Goal: Task Accomplishment & Management: Use online tool/utility

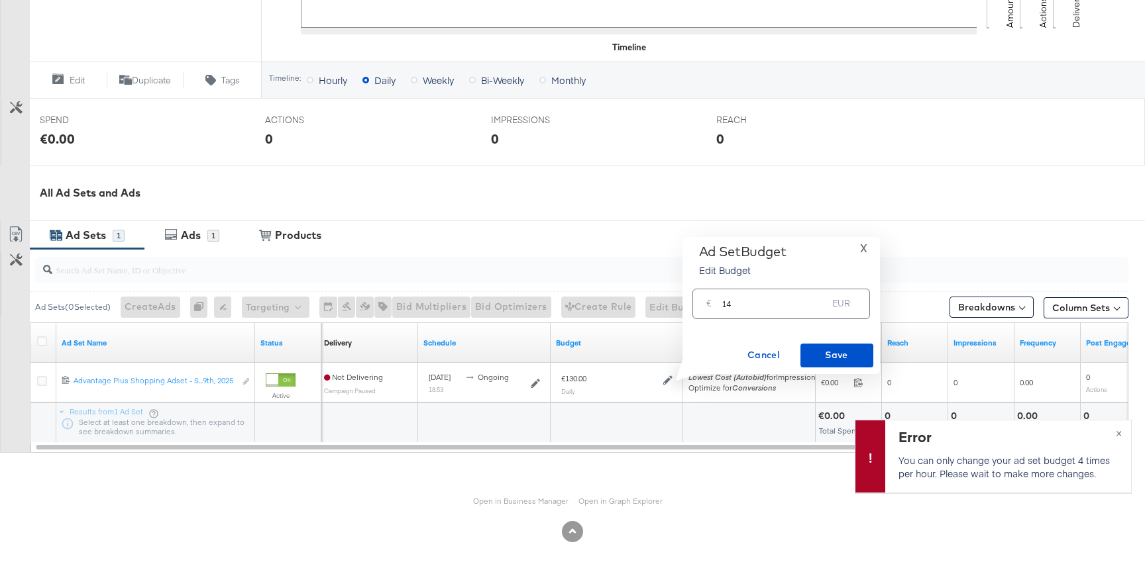
scroll to position [439, 0]
click at [762, 306] on input "14" at bounding box center [774, 298] width 105 height 28
click at [845, 356] on span "Save" at bounding box center [837, 355] width 62 height 17
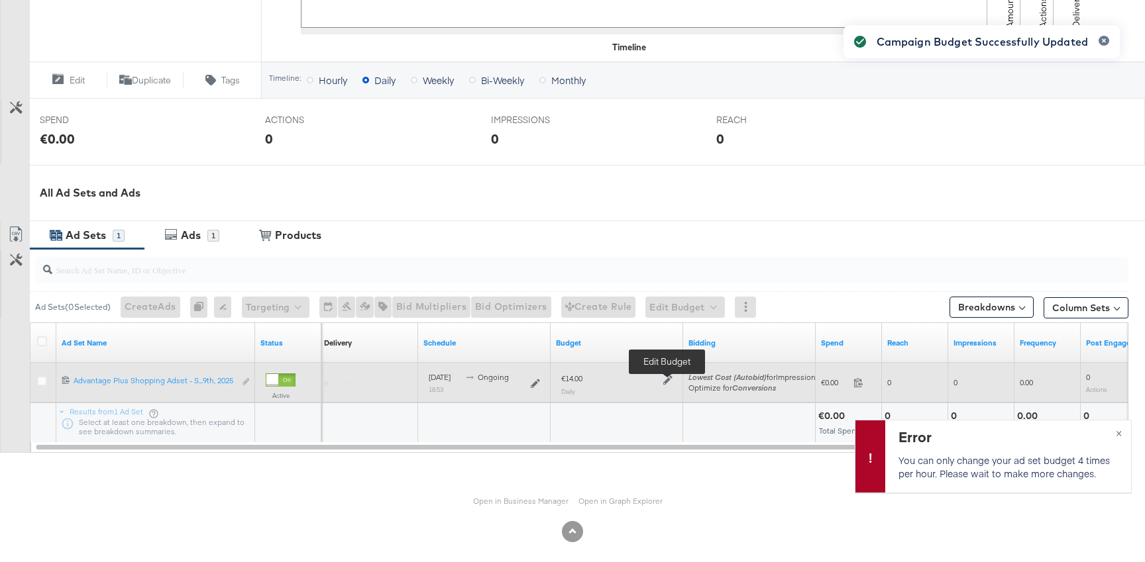
click at [666, 380] on icon at bounding box center [667, 380] width 9 height 9
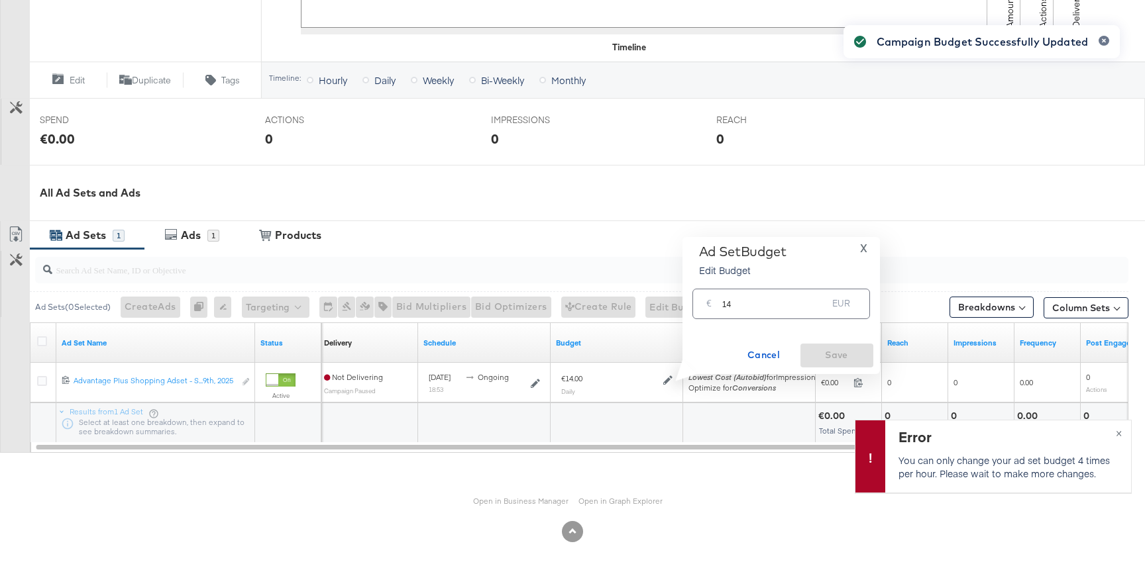
click at [759, 312] on input "14" at bounding box center [774, 298] width 105 height 28
type input "1"
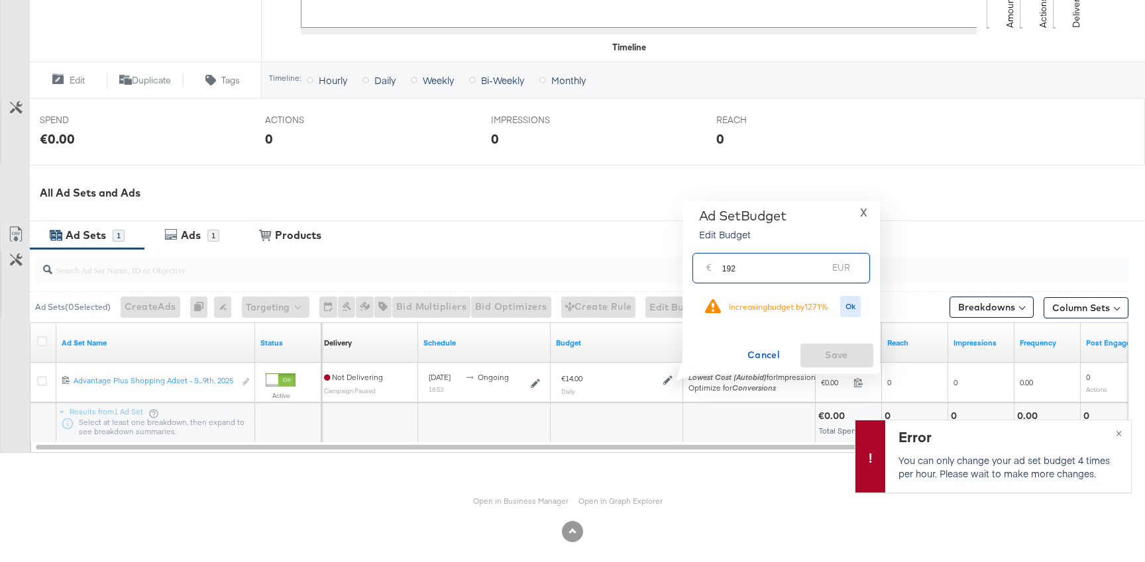
drag, startPoint x: 725, startPoint y: 270, endPoint x: 751, endPoint y: 270, distance: 25.8
click at [751, 270] on input "192" at bounding box center [774, 262] width 105 height 28
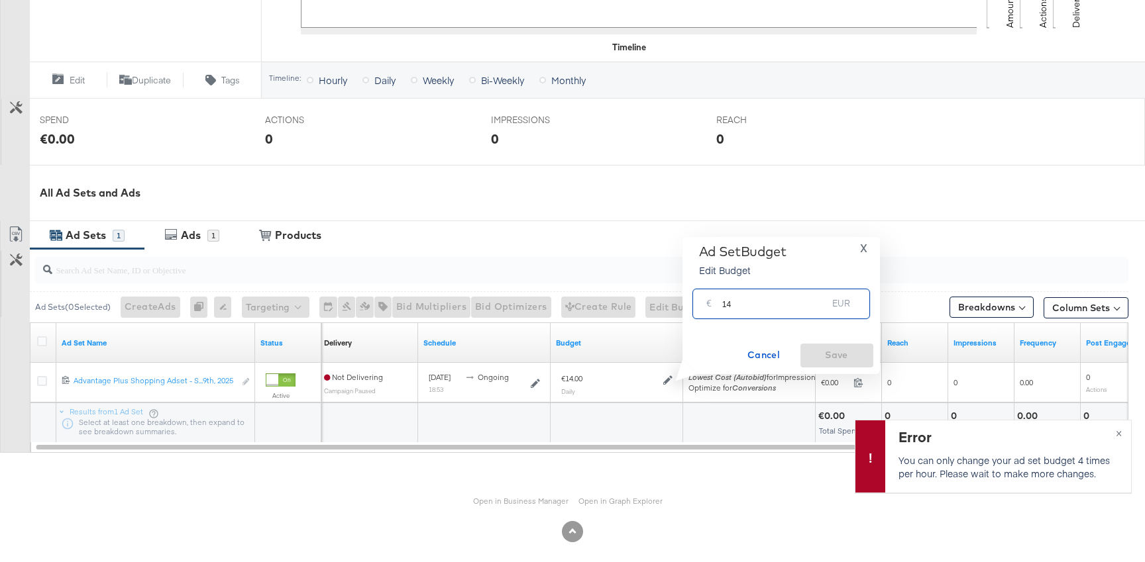
type input "1"
type input "2"
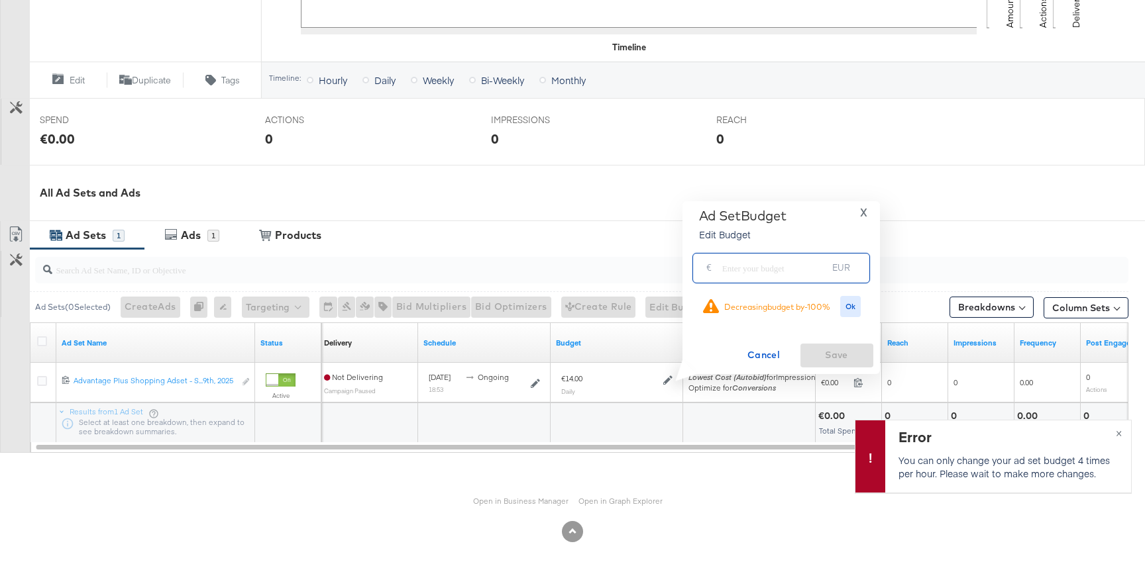
type input "1"
click at [849, 309] on span "Ok" at bounding box center [850, 306] width 11 height 9
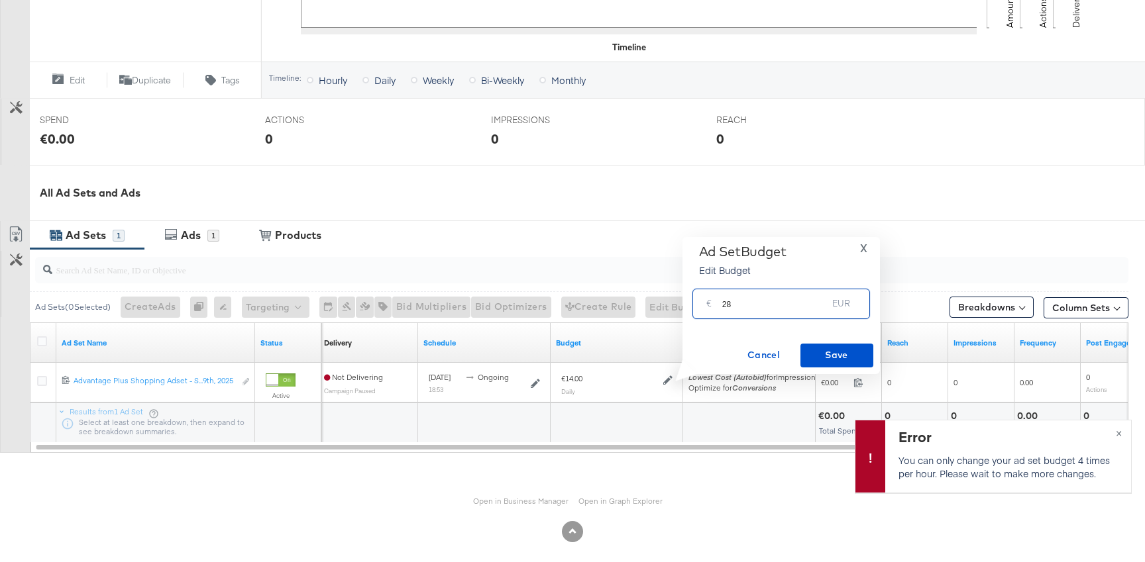
click at [739, 307] on input "28" at bounding box center [774, 298] width 105 height 28
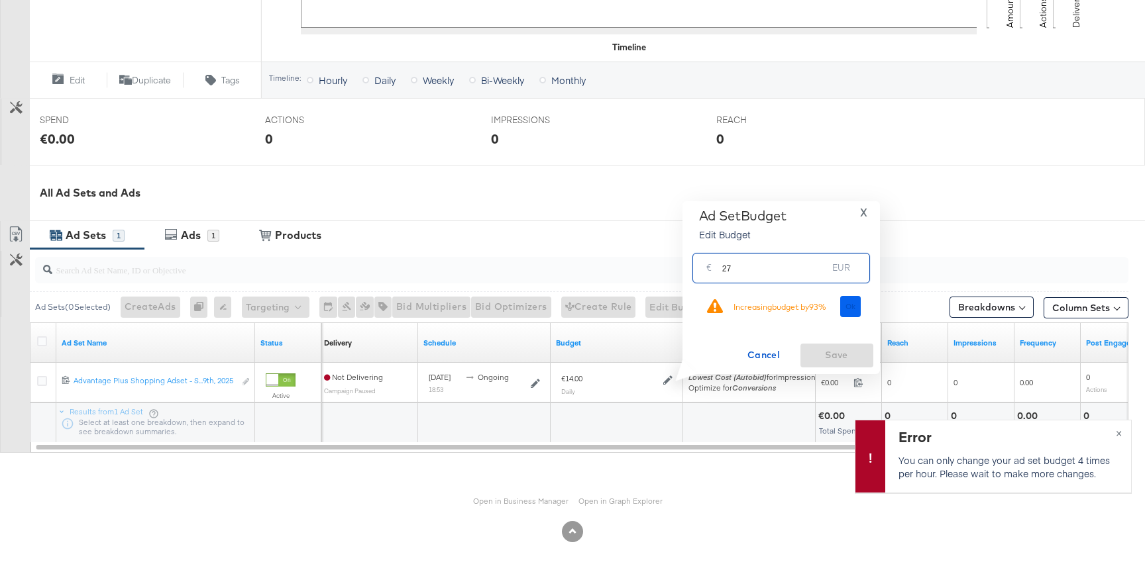
type input "27"
click at [850, 305] on span "Ok" at bounding box center [850, 306] width 11 height 9
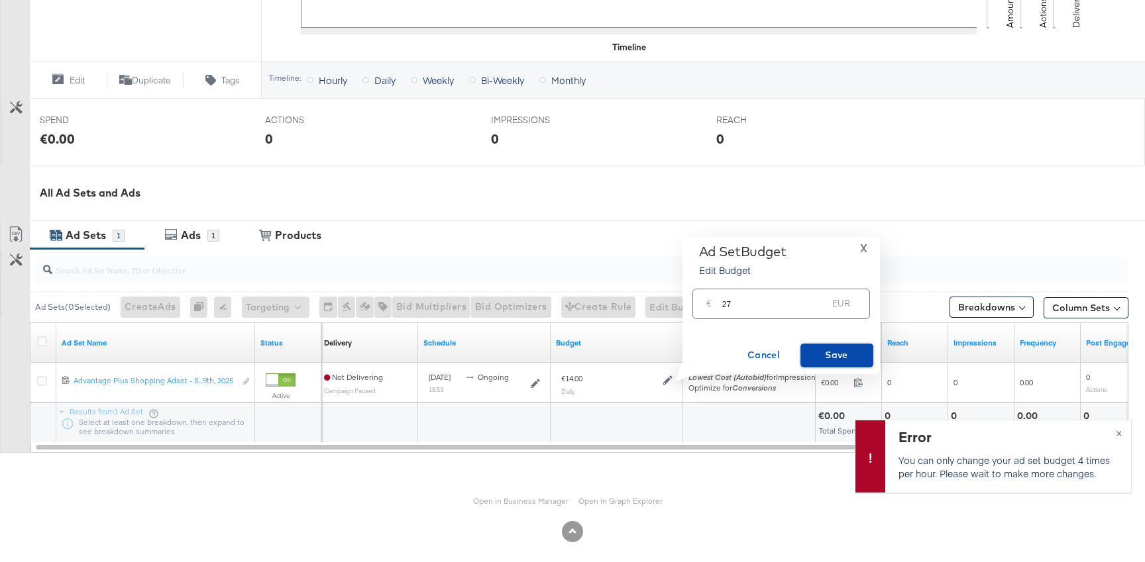
click at [835, 348] on span "Save" at bounding box center [837, 355] width 62 height 17
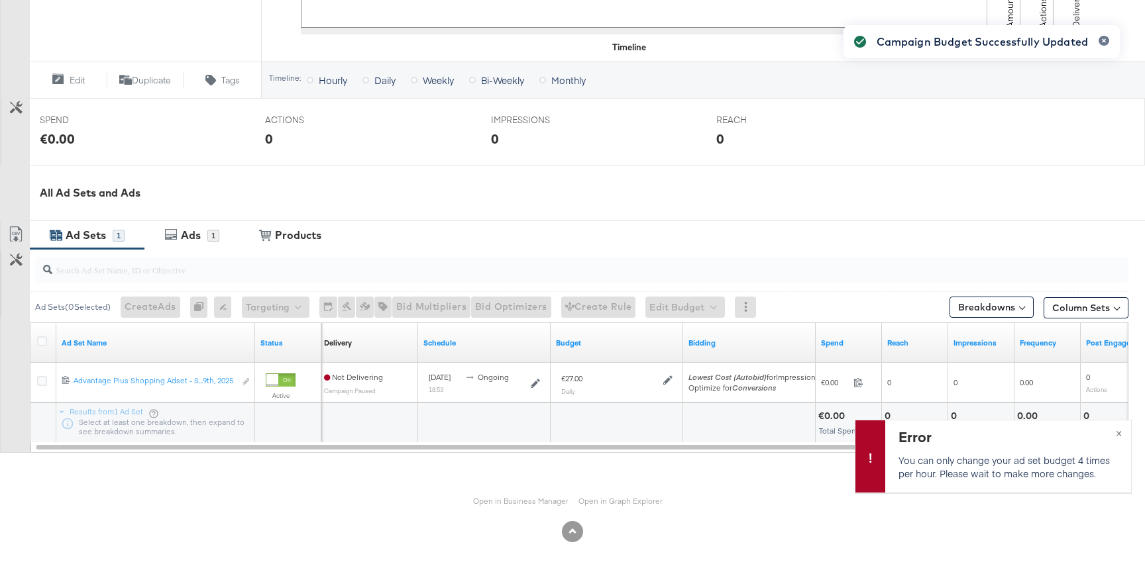
click at [1126, 429] on div "Campaign Budget Successfully Updated" at bounding box center [981, 257] width 303 height 491
click at [1116, 435] on div "Campaign Budget Successfully Updated" at bounding box center [981, 257] width 303 height 491
click at [1124, 433] on div "Campaign Budget Successfully Updated" at bounding box center [981, 257] width 303 height 491
